Goal: Book appointment/travel/reservation

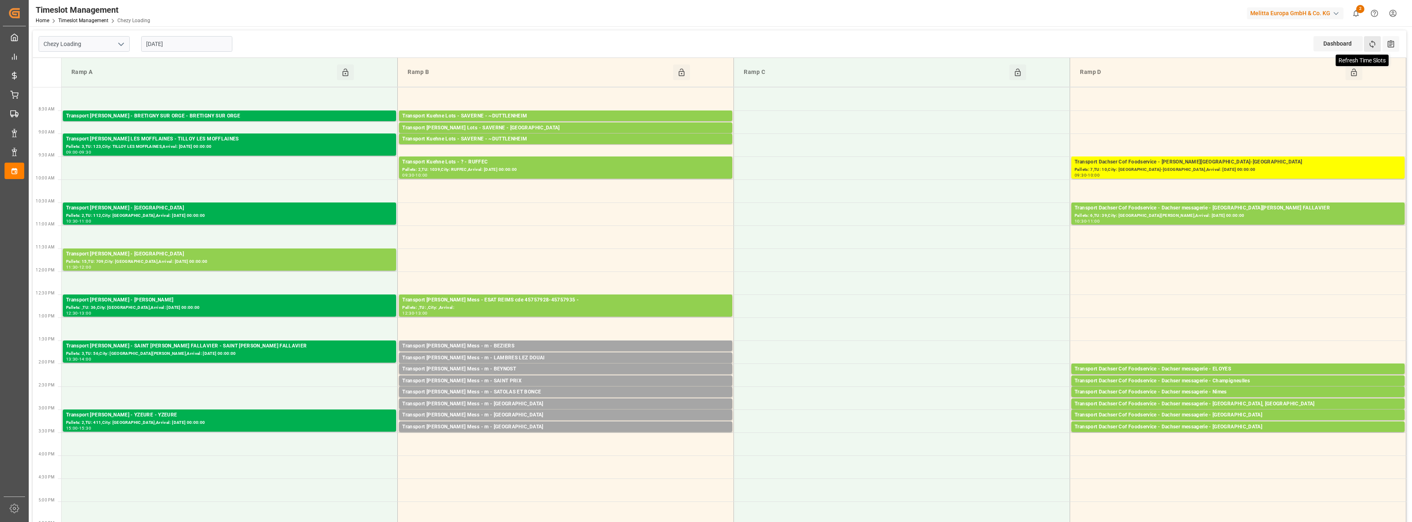
click at [1372, 44] on icon at bounding box center [1372, 44] width 9 height 9
click at [119, 41] on icon "open menu" at bounding box center [121, 44] width 10 height 10
click at [83, 82] on div "Chezy Unloading" at bounding box center [84, 80] width 90 height 18
type input "Chezy Unloading"
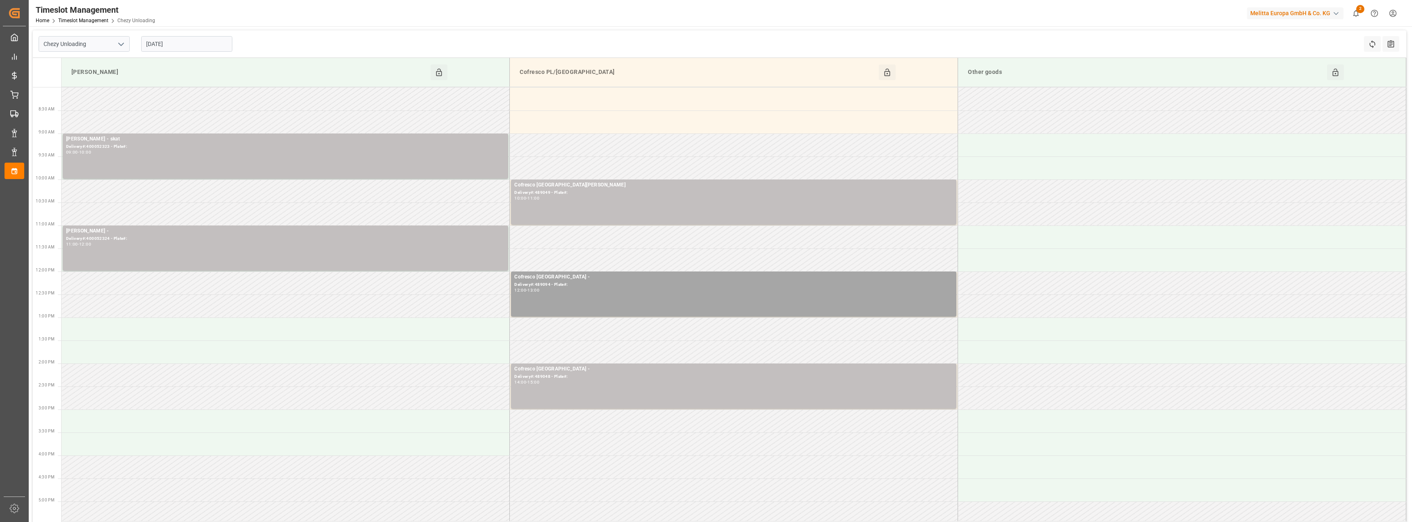
click at [181, 48] on input "[DATE]" at bounding box center [186, 44] width 91 height 16
click at [215, 157] on span "29" at bounding box center [215, 158] width 5 height 6
type input "[DATE]"
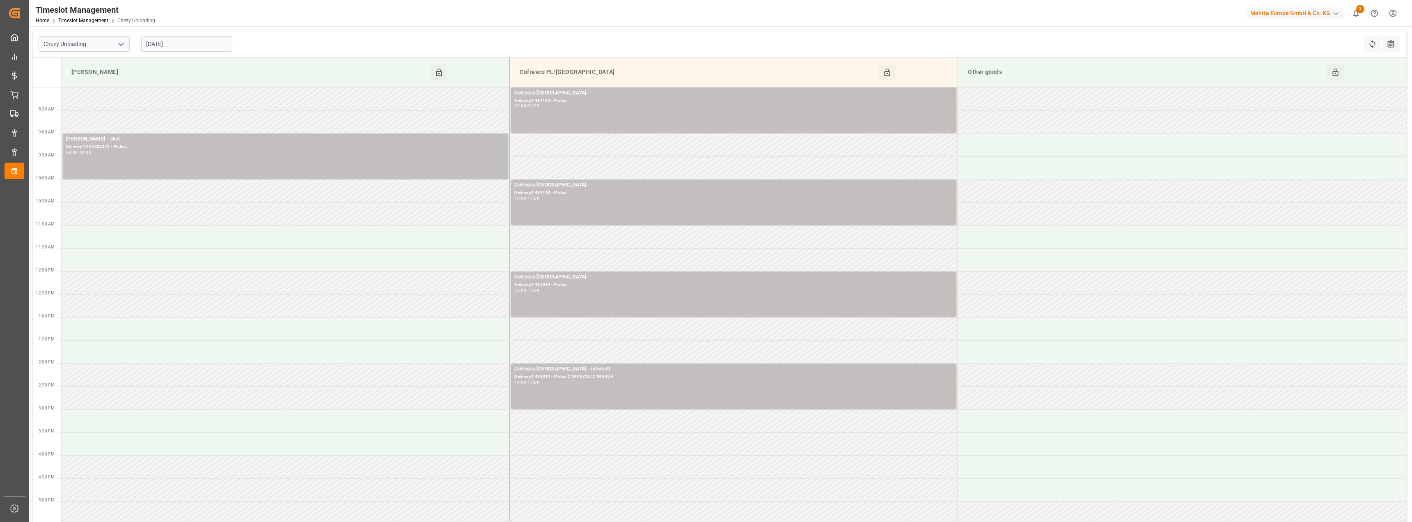
click at [122, 48] on icon "open menu" at bounding box center [121, 44] width 10 height 10
click at [85, 60] on div "Chezy Loading" at bounding box center [84, 62] width 90 height 18
type input "Chezy Loading"
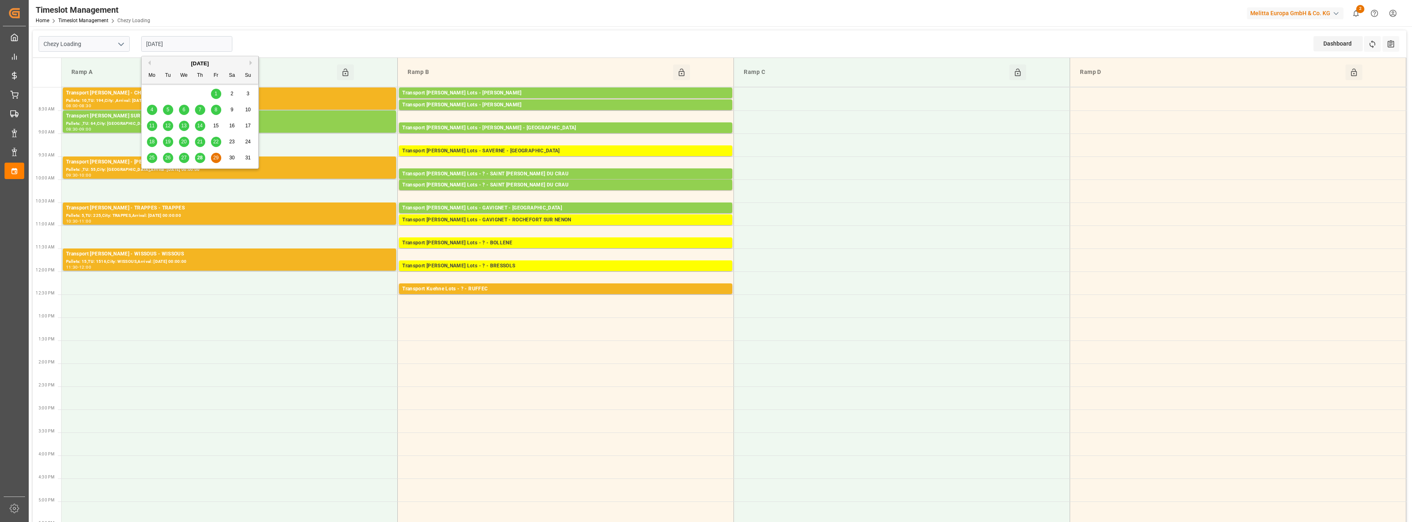
click at [170, 45] on input "[DATE]" at bounding box center [186, 44] width 91 height 16
click at [252, 64] on button "Next Month" at bounding box center [252, 62] width 5 height 5
click at [151, 96] on span "1" at bounding box center [152, 94] width 3 height 6
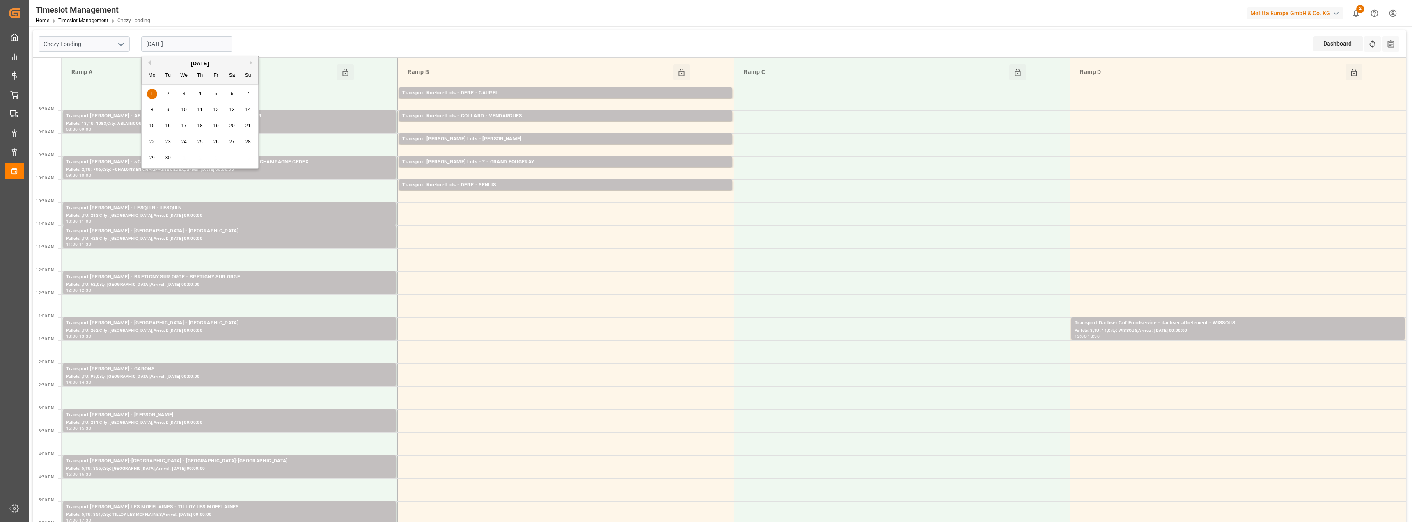
click at [165, 50] on input "[DATE]" at bounding box center [186, 44] width 91 height 16
click at [151, 66] on div "[DATE]" at bounding box center [200, 64] width 117 height 8
click at [151, 63] on div "[DATE]" at bounding box center [200, 64] width 117 height 8
click at [149, 64] on button "Previous Month" at bounding box center [148, 62] width 5 height 5
click at [218, 156] on span "29" at bounding box center [215, 158] width 5 height 6
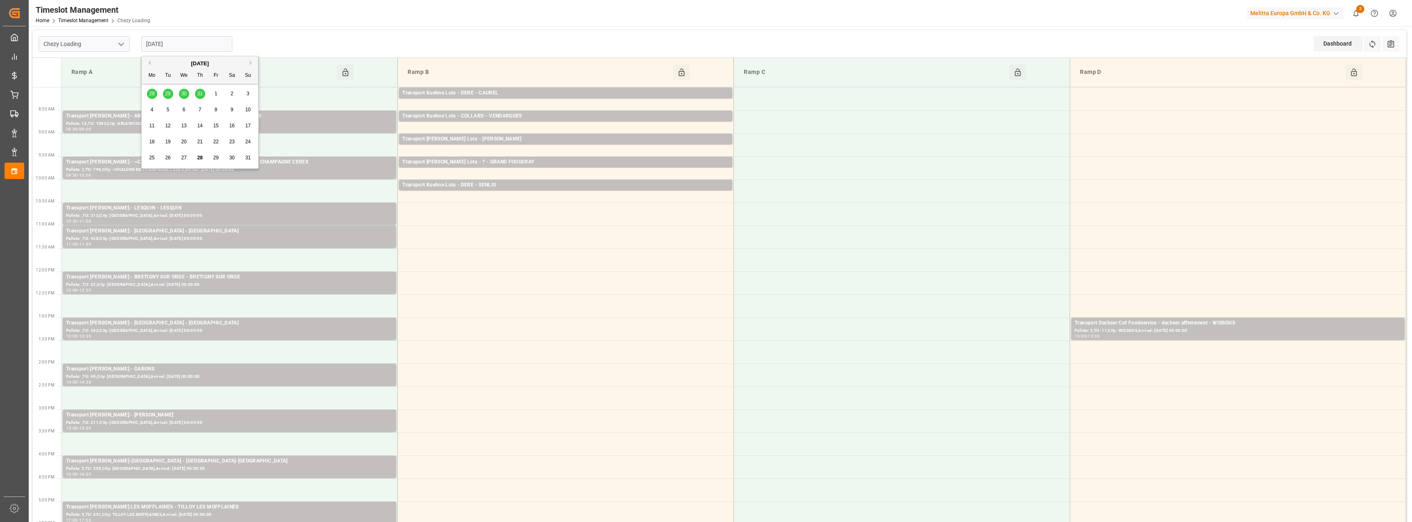
type input "[DATE]"
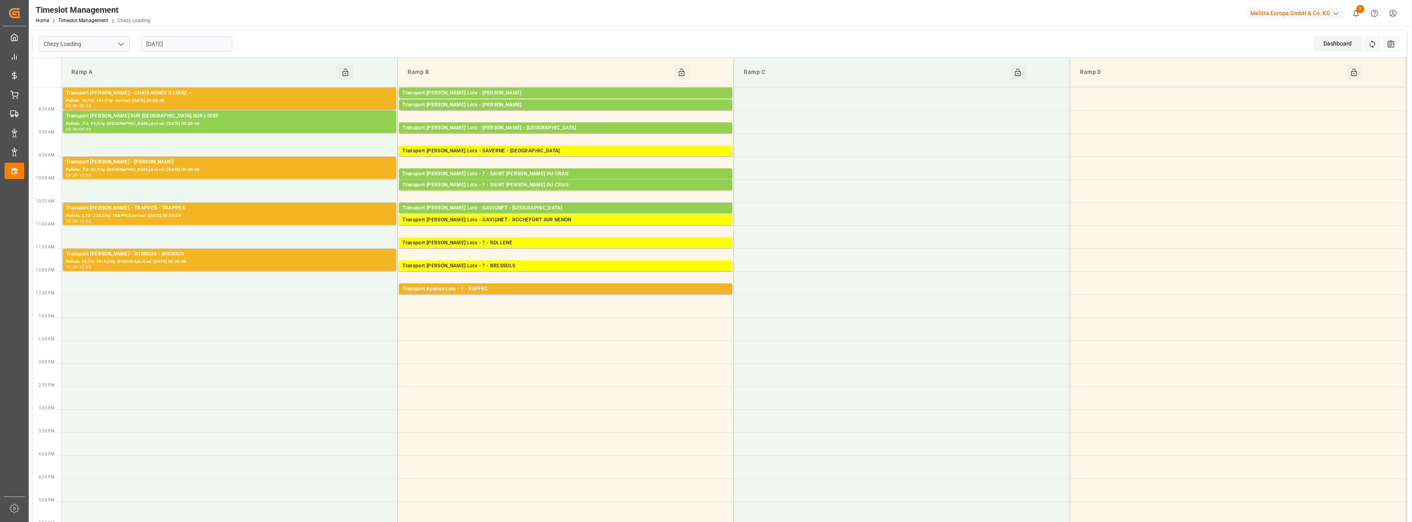
click at [173, 46] on input "[DATE]" at bounding box center [186, 44] width 91 height 16
click at [248, 288] on td at bounding box center [230, 282] width 336 height 23
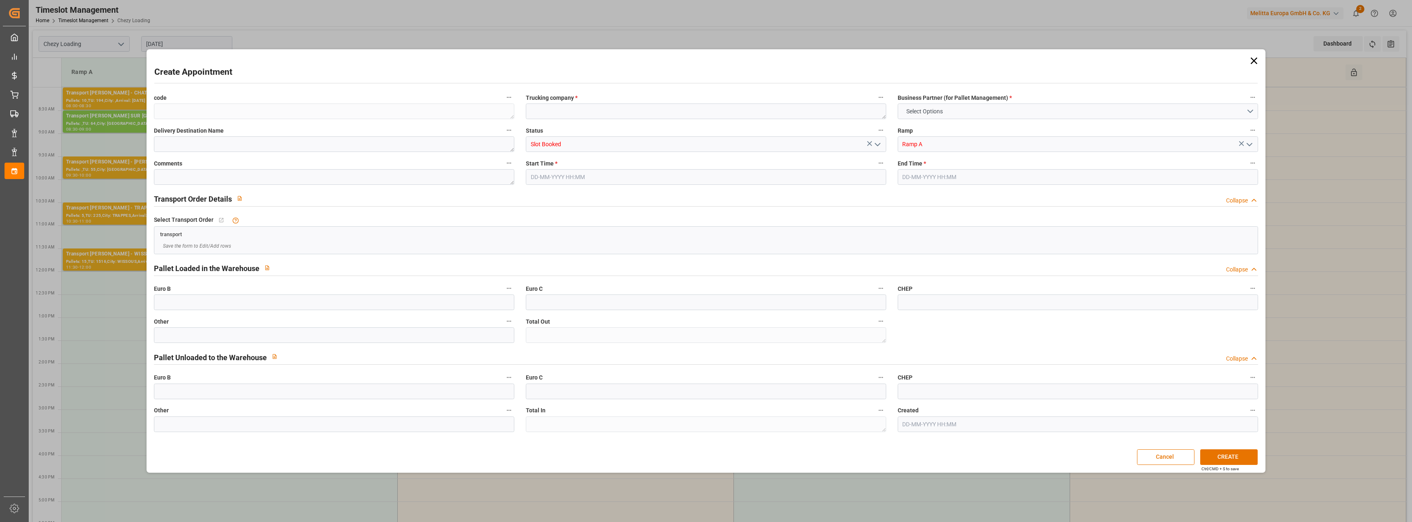
type input "0"
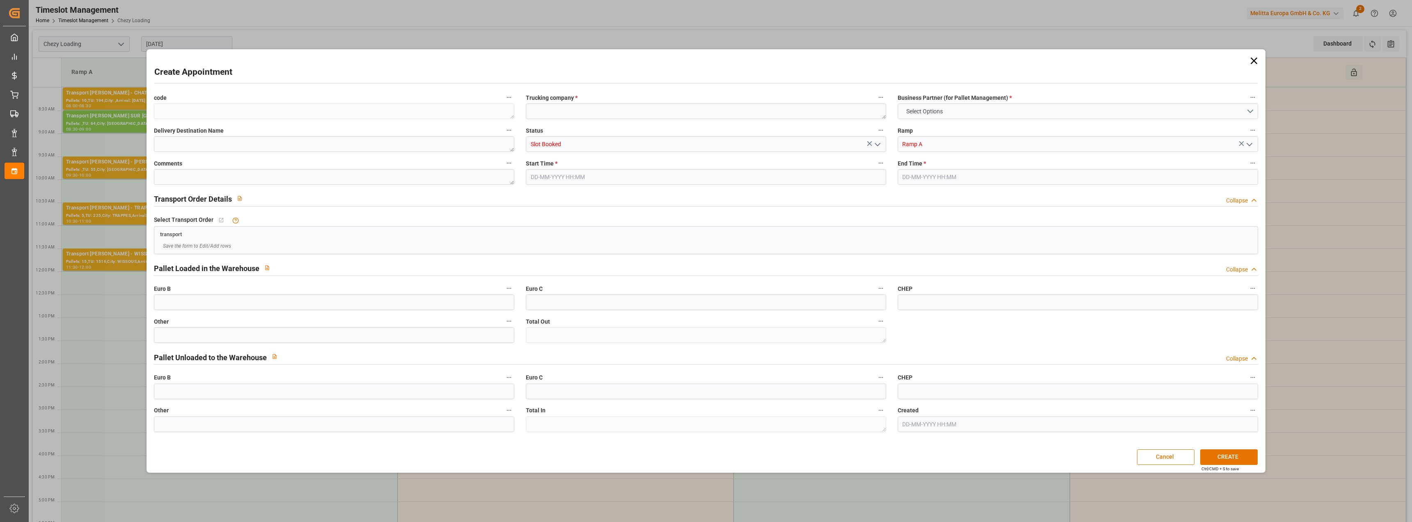
type input "0"
type input "[DATE] 12:00"
type input "[DATE] 12:30"
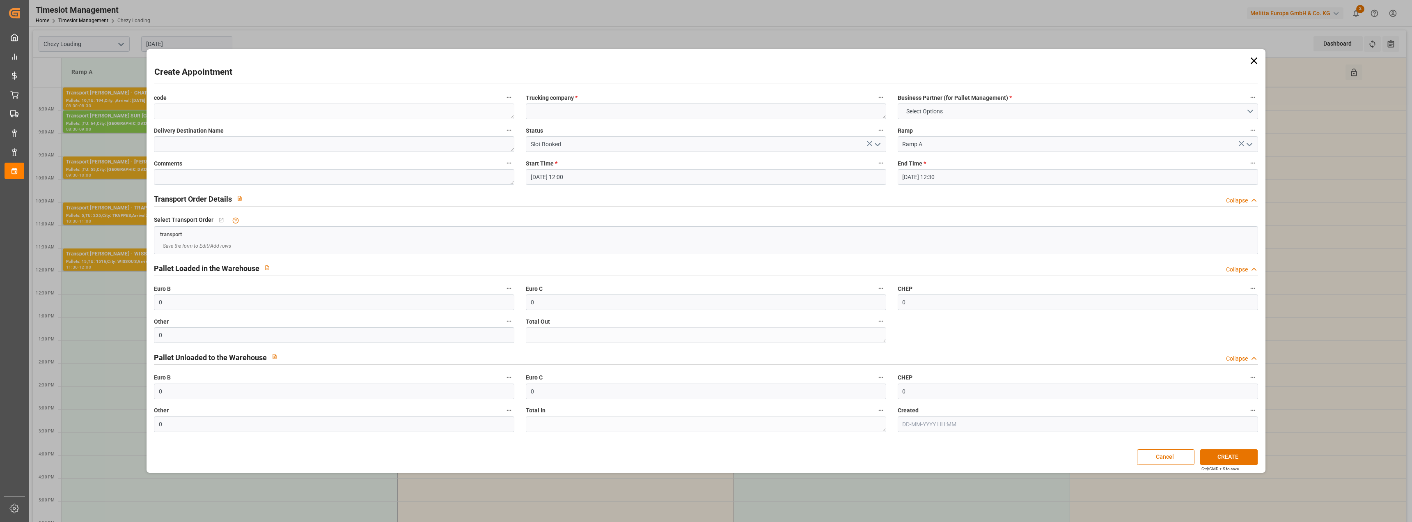
click at [273, 22] on div "Create Appointment code Trucking company * Business Partner (for Pallet Managem…" at bounding box center [706, 261] width 1412 height 522
